Goal: Task Accomplishment & Management: Use online tool/utility

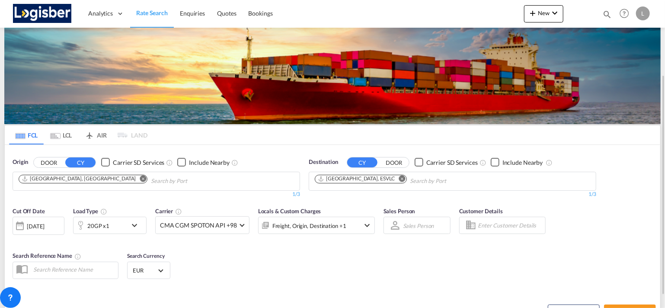
scroll to position [87, 0]
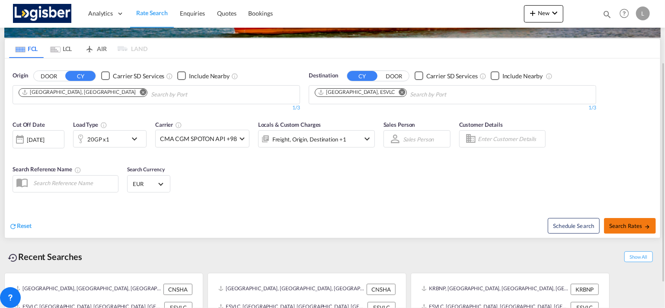
click at [621, 227] on span "Search Rates" at bounding box center [631, 225] width 42 height 7
type input "CNSHA to ESVLC / [DATE]"
